Goal: Find contact information: Find contact information

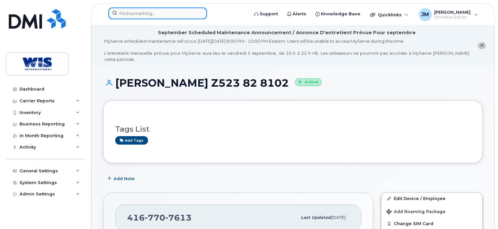
click at [148, 12] on input at bounding box center [157, 13] width 99 height 12
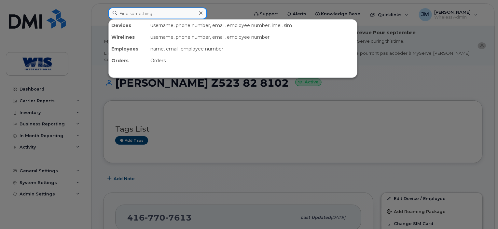
paste input "2265451679"
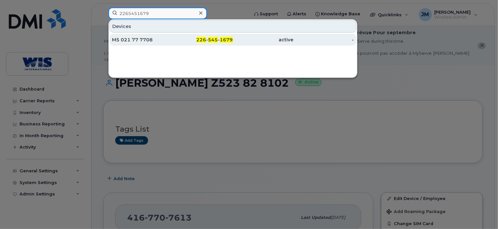
type input "2265451679"
click at [151, 40] on div "M5 021 77 7708" at bounding box center [142, 39] width 61 height 7
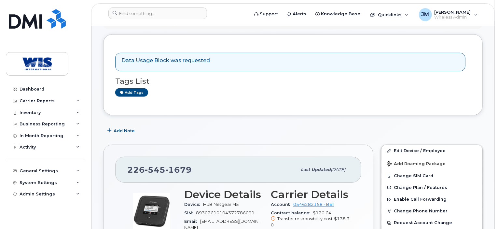
scroll to position [138, 0]
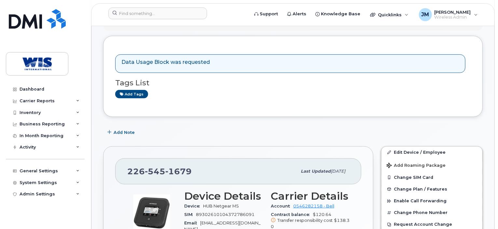
drag, startPoint x: 498, startPoint y: 59, endPoint x: 498, endPoint y: 49, distance: 10.4
drag, startPoint x: 498, startPoint y: 50, endPoint x: 500, endPoint y: 79, distance: 28.7
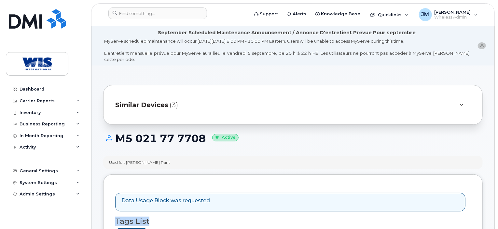
scroll to position [339, 0]
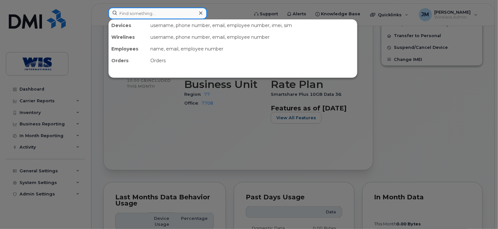
click at [121, 11] on input at bounding box center [157, 13] width 99 height 12
paste input "014299000255382"
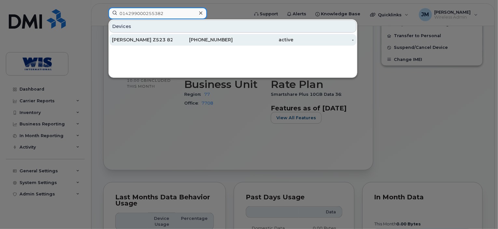
type input "014299000255382"
click at [138, 39] on div "[PERSON_NAME] Z523 82 8102" at bounding box center [142, 39] width 61 height 7
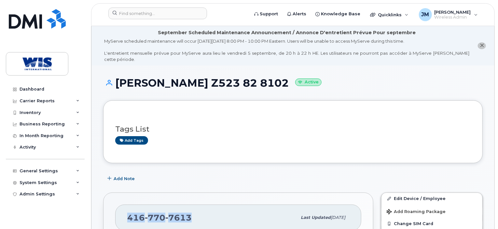
drag, startPoint x: 129, startPoint y: 210, endPoint x: 188, endPoint y: 205, distance: 59.2
click at [188, 211] on div "[PHONE_NUMBER]" at bounding box center [212, 218] width 170 height 14
copy span "[PHONE_NUMBER]"
